Goal: Task Accomplishment & Management: Complete application form

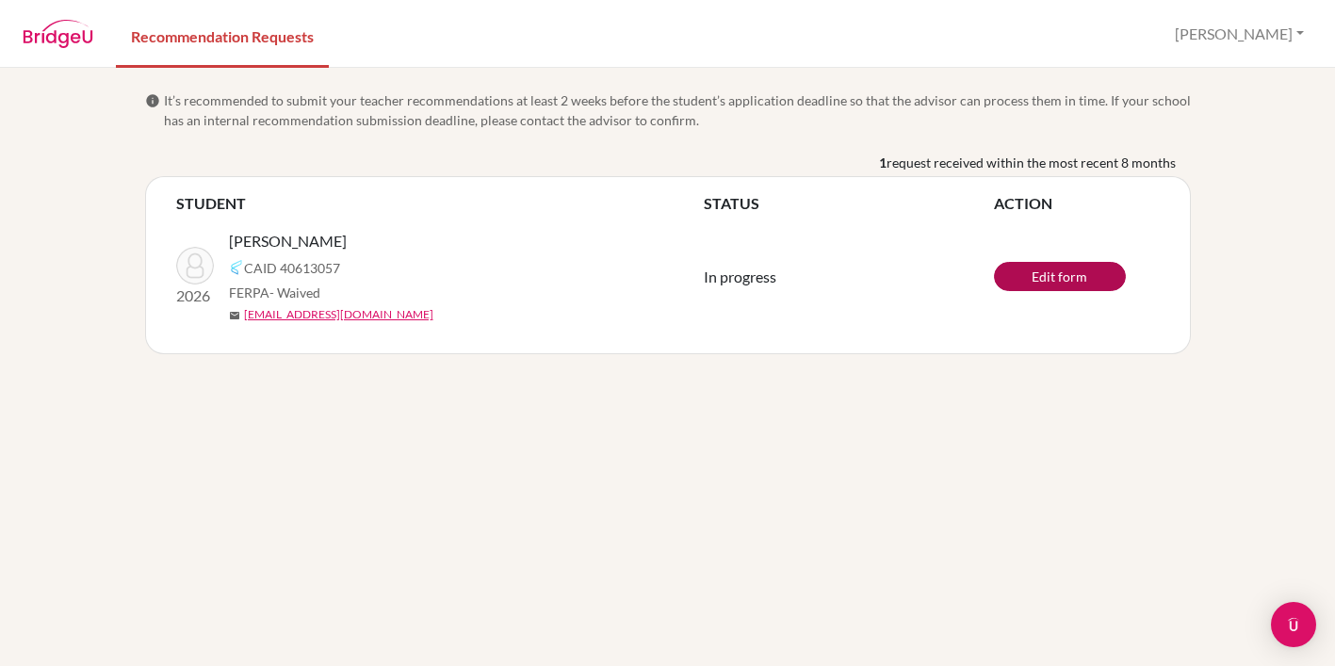
click at [1077, 279] on link "Edit form" at bounding box center [1060, 276] width 132 height 29
click at [1072, 279] on link "Edit form" at bounding box center [1060, 276] width 132 height 29
click at [1089, 281] on link "Edit form" at bounding box center [1060, 276] width 132 height 29
click at [1079, 276] on link "Edit form" at bounding box center [1060, 276] width 132 height 29
click at [202, 258] on img at bounding box center [195, 266] width 38 height 38
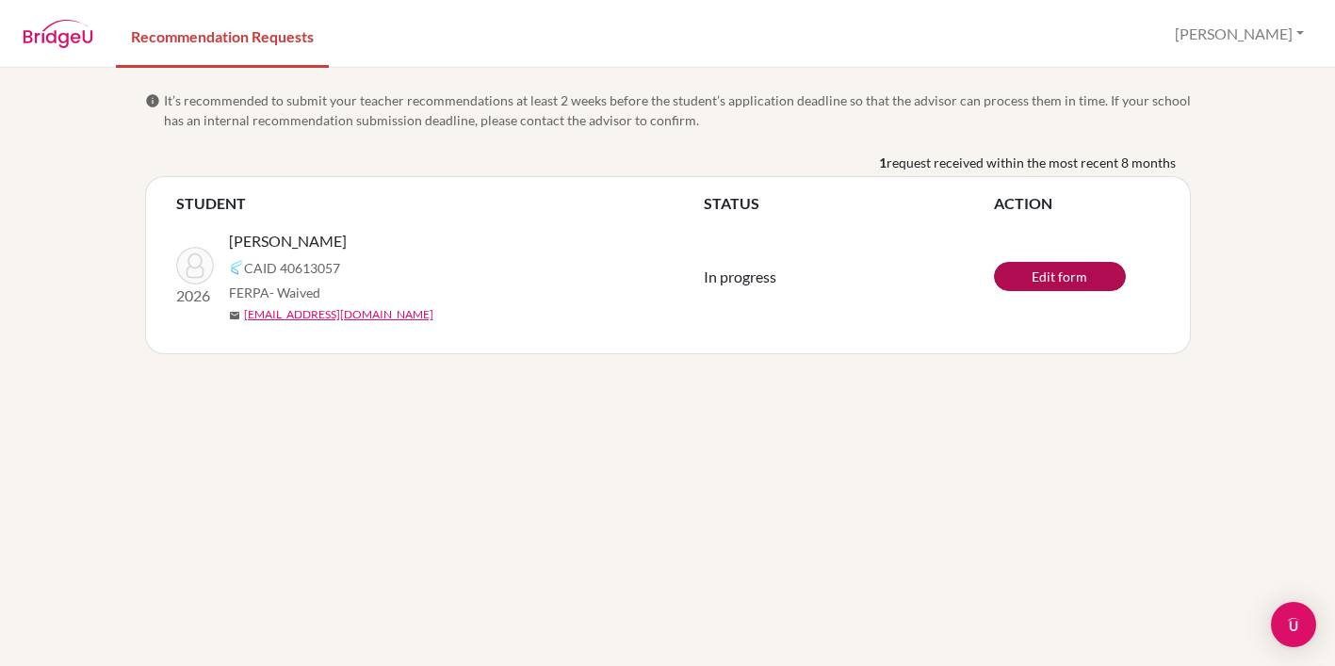
click at [1051, 277] on link "Edit form" at bounding box center [1060, 276] width 132 height 29
click at [1028, 282] on link "Edit form" at bounding box center [1060, 276] width 132 height 29
